Goal: Task Accomplishment & Management: Manage account settings

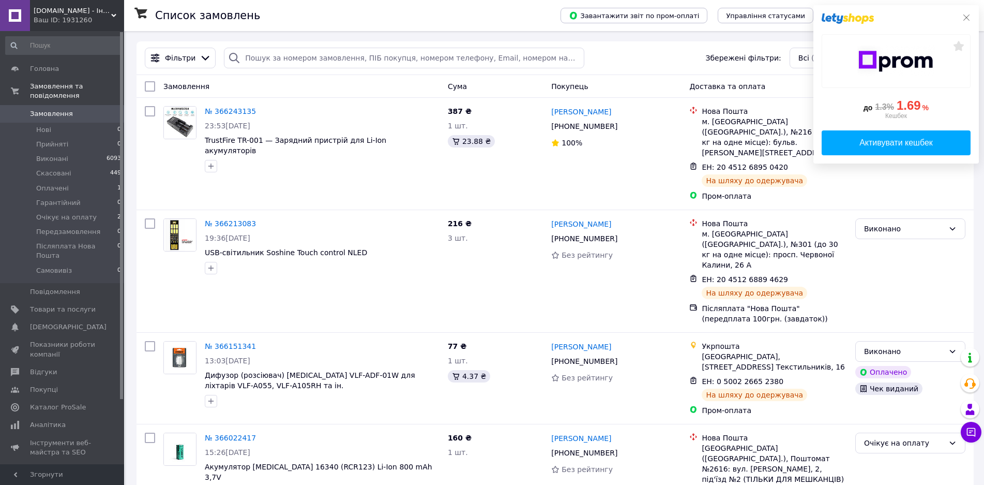
click at [967, 18] on icon at bounding box center [966, 17] width 8 height 8
